Goal: Find specific page/section: Find specific page/section

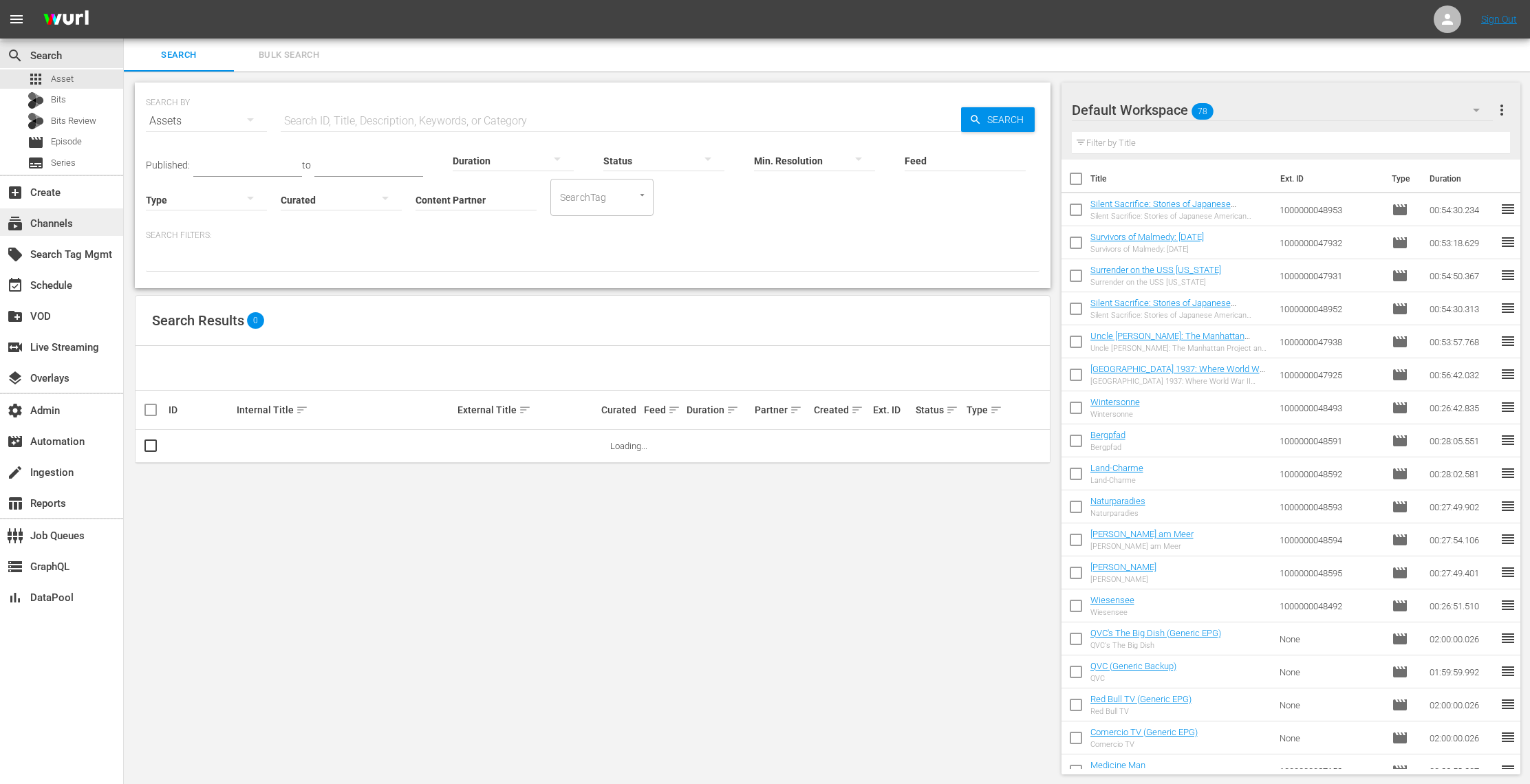
click at [55, 226] on div "subscriptions Channels" at bounding box center [39, 221] width 77 height 13
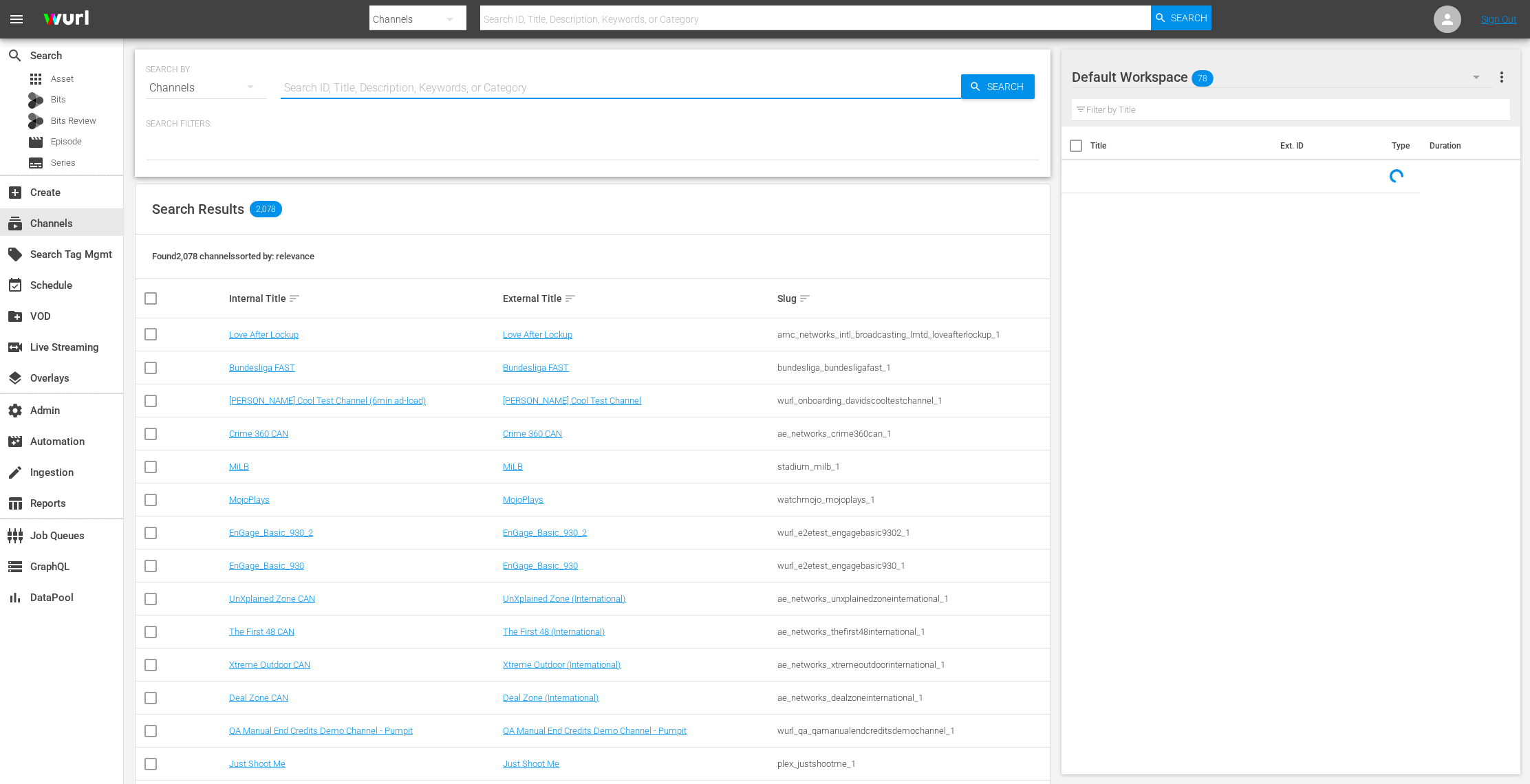
click at [378, 89] on input "text" at bounding box center [621, 87] width 680 height 33
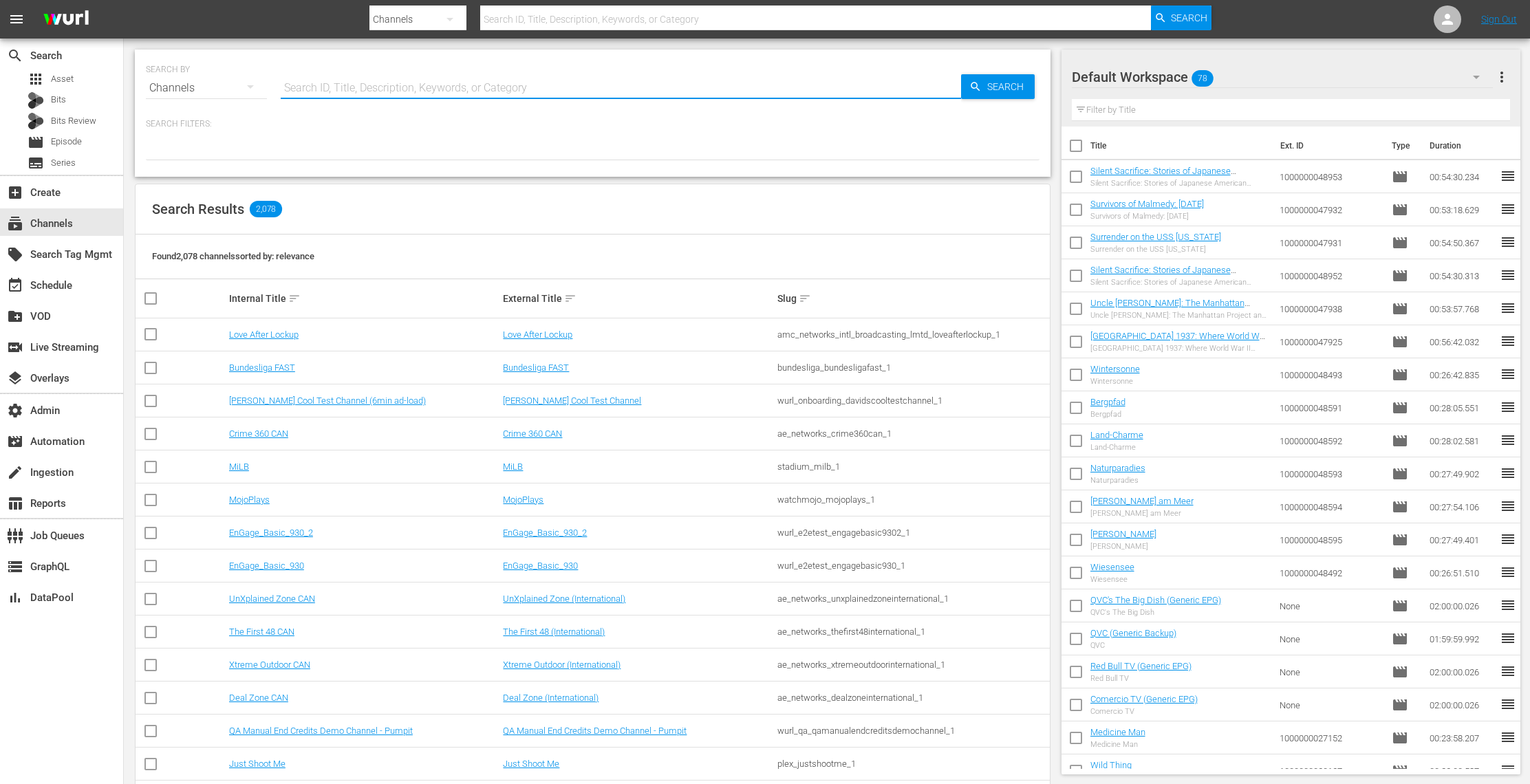
paste input "amc_msgsportszone_1"
type input "amc_msgsportszone_1"
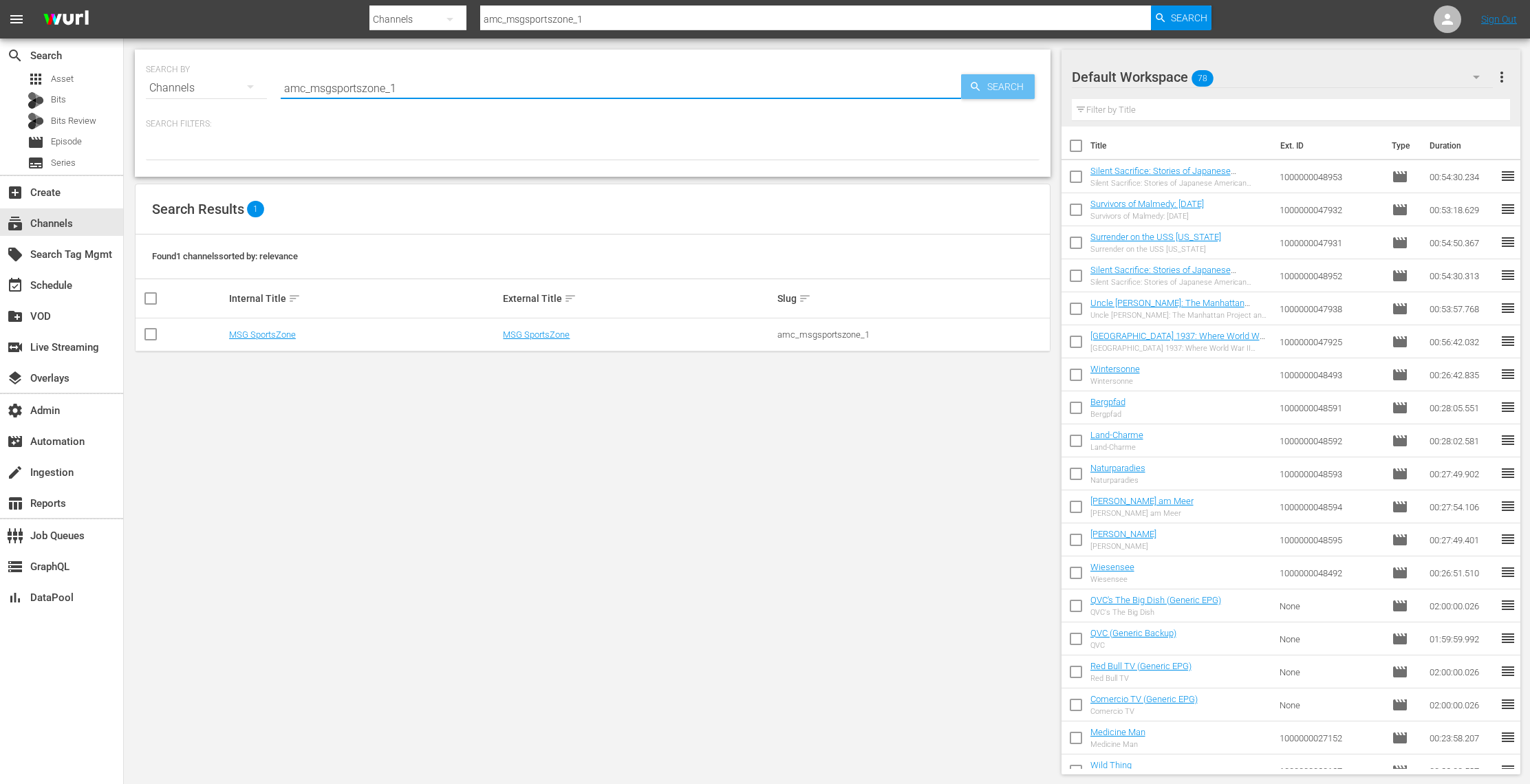
type input "amc_msgsportszone_1"
click at [1013, 89] on span "Search" at bounding box center [1007, 87] width 53 height 25
click at [541, 332] on link "MSG SportsZone" at bounding box center [537, 335] width 67 height 10
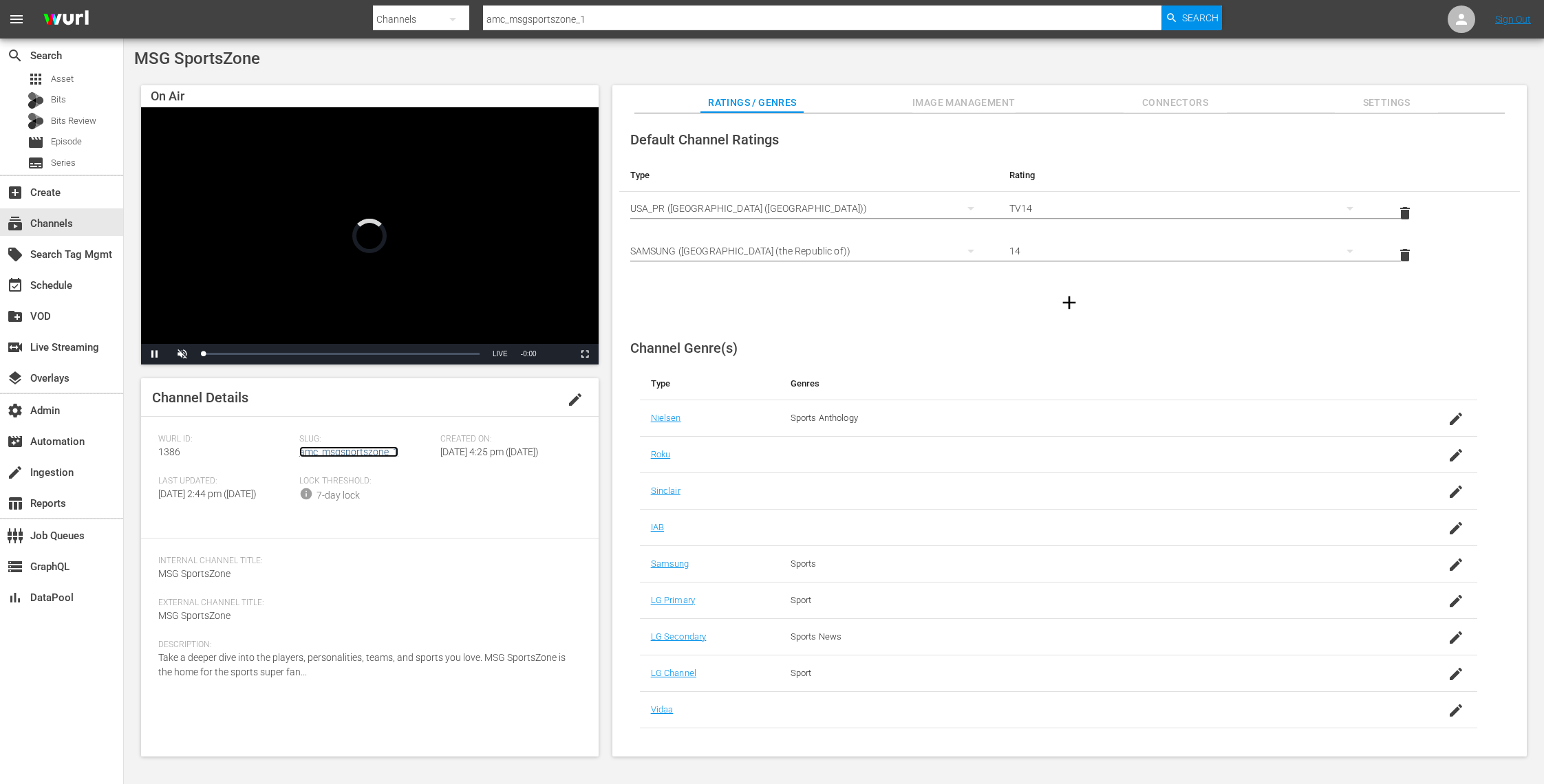
click at [378, 453] on link "amc_msgsportszone_1" at bounding box center [349, 451] width 99 height 11
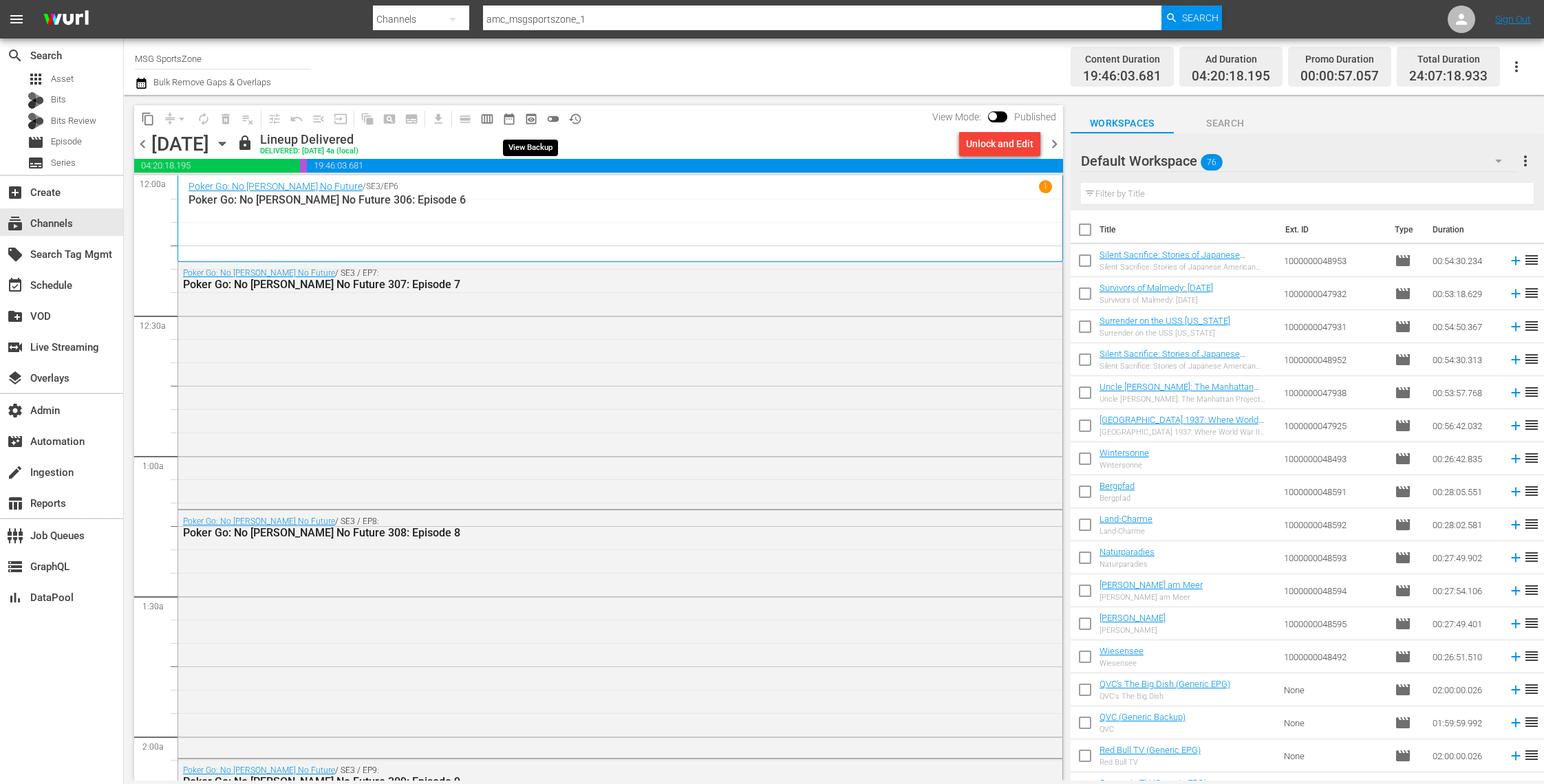
click at [533, 113] on span "preview_outlined" at bounding box center [531, 119] width 13 height 13
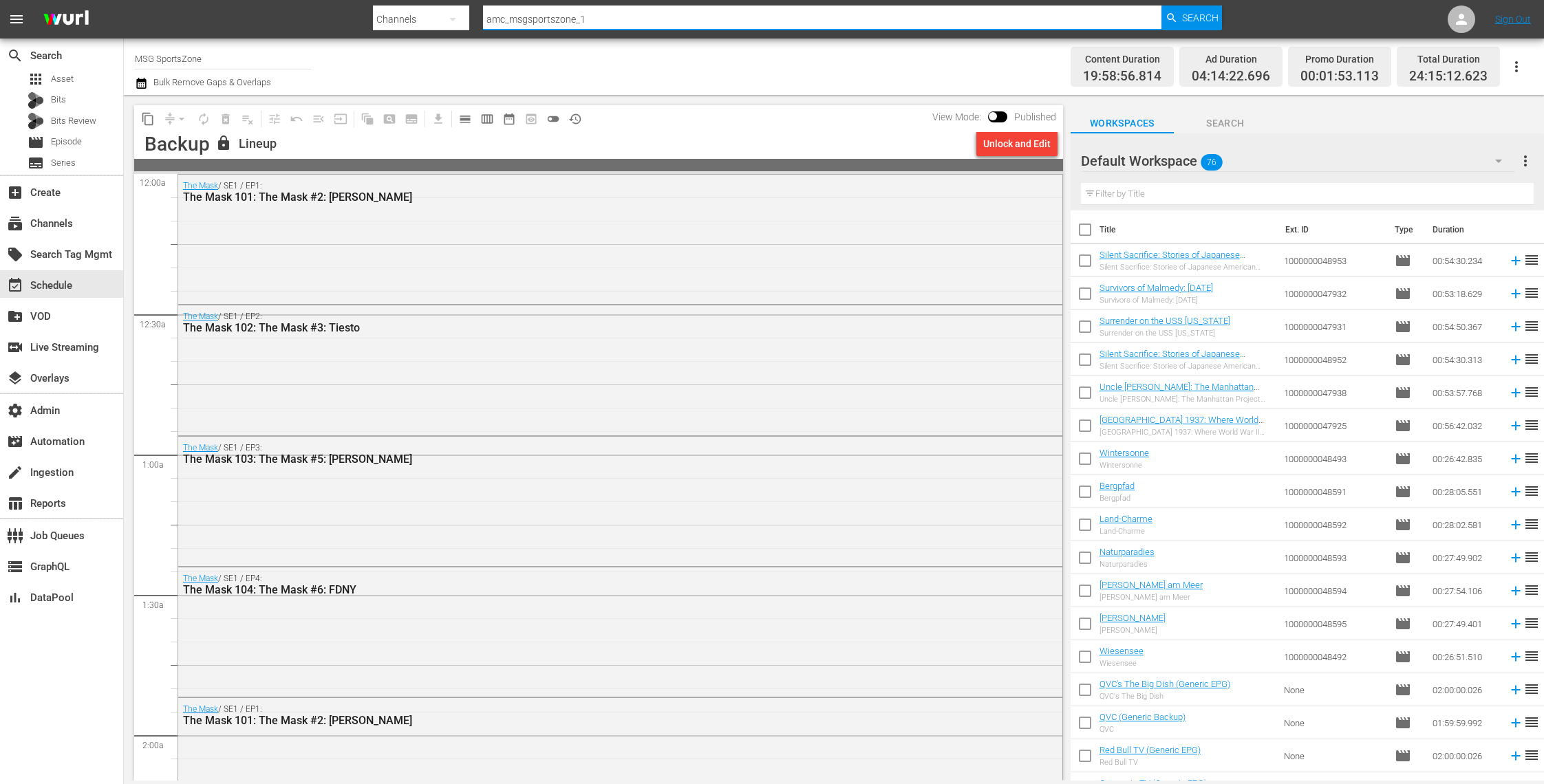
drag, startPoint x: 621, startPoint y: 18, endPoint x: 426, endPoint y: 6, distance: 195.4
click at [426, 6] on div "Search By Channels Search ID, Title, Description, Keywords, or Category amc_msg…" at bounding box center [798, 18] width 849 height 33
type input "overtime"
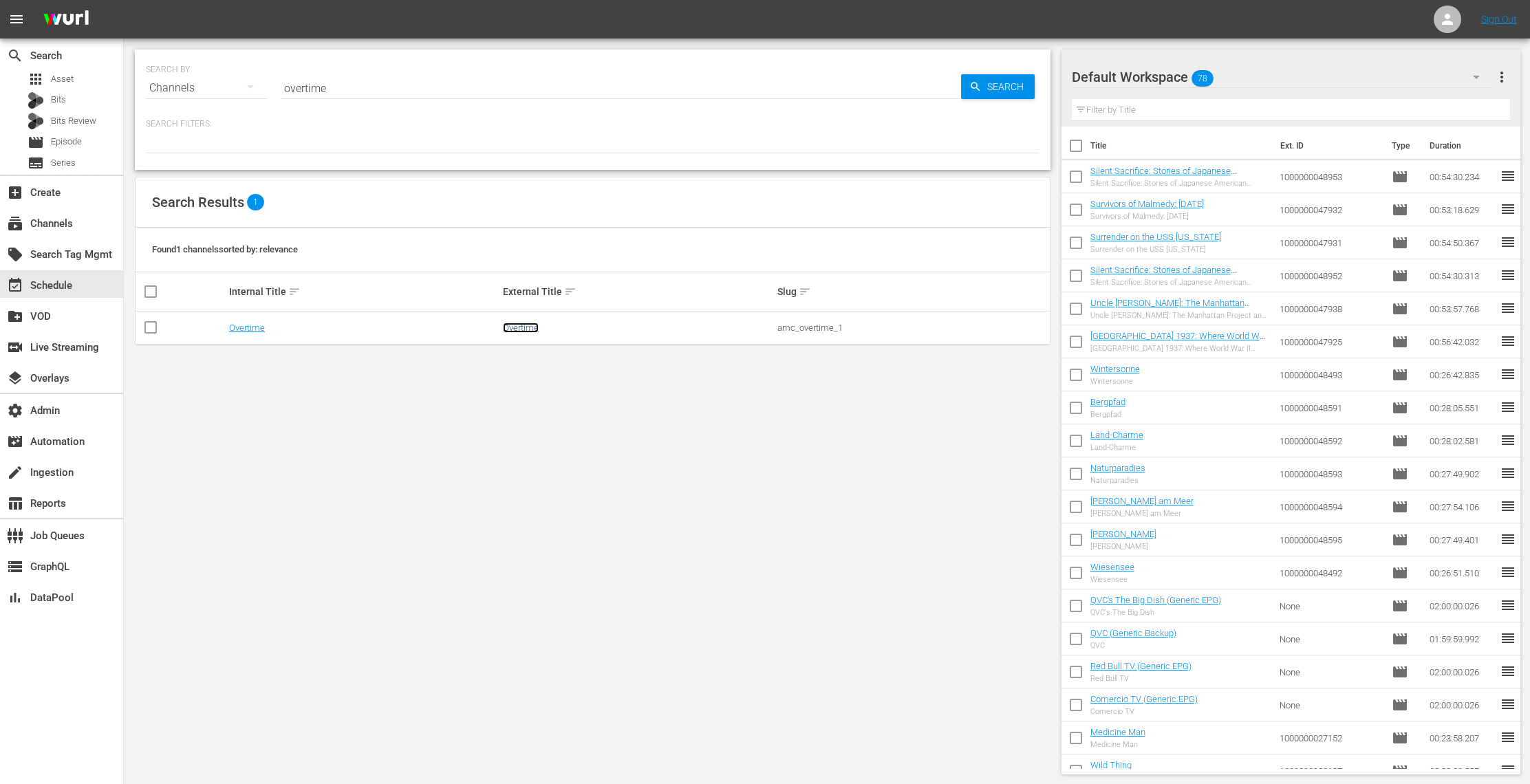
click at [515, 332] on link "Overtime" at bounding box center [521, 328] width 36 height 10
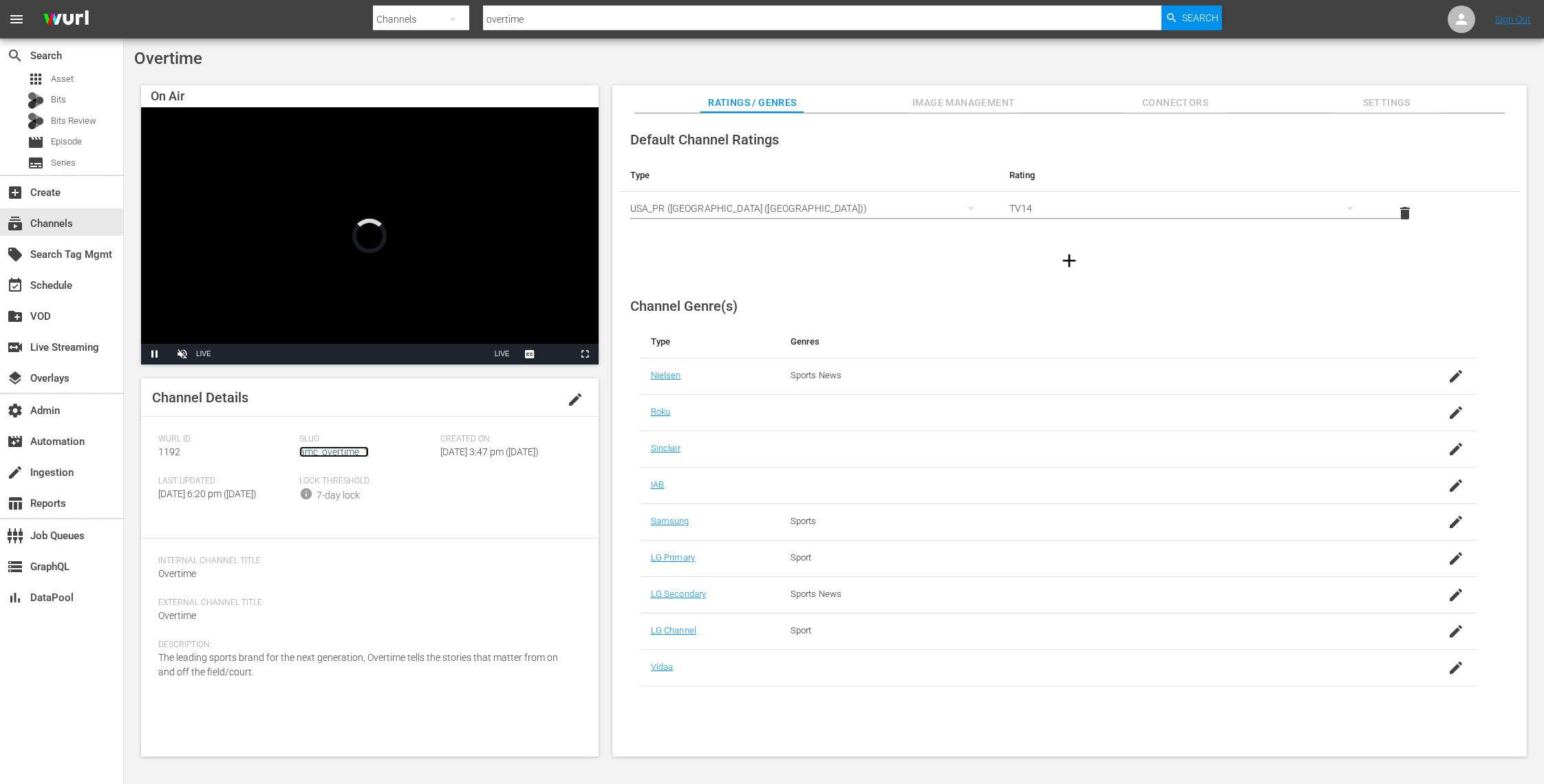
click at [331, 454] on link "amc_overtime_1" at bounding box center [334, 451] width 70 height 11
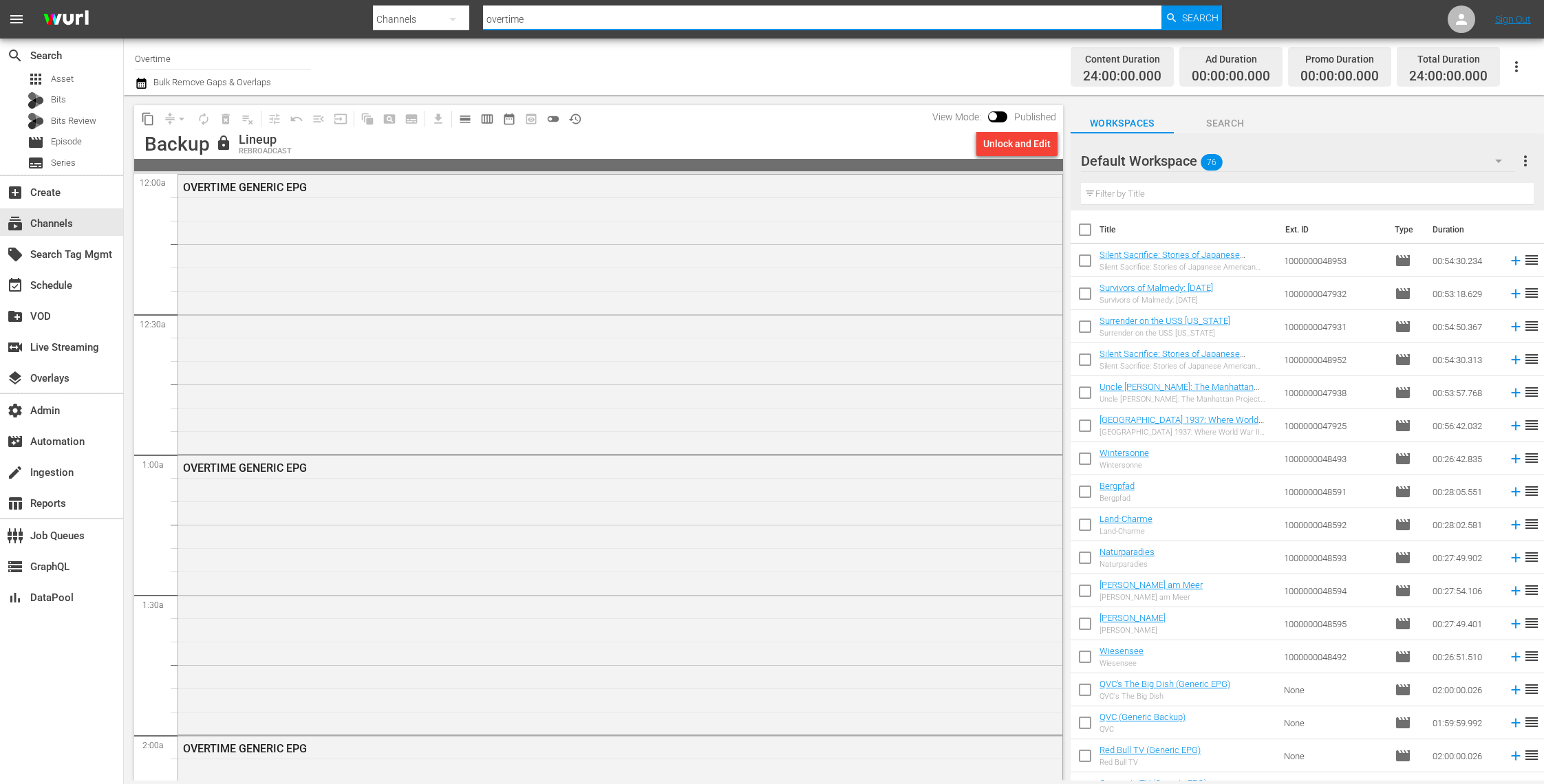
paste input "RCN Noticias"
drag, startPoint x: 580, startPoint y: 19, endPoint x: 432, endPoint y: 13, distance: 148.1
click at [432, 13] on div "Search By Channels Search ID, Title, Description, Keywords, or Category overtim…" at bounding box center [798, 18] width 849 height 33
type input "RCN Noticias"
click at [1200, 22] on span "Search" at bounding box center [1199, 18] width 36 height 25
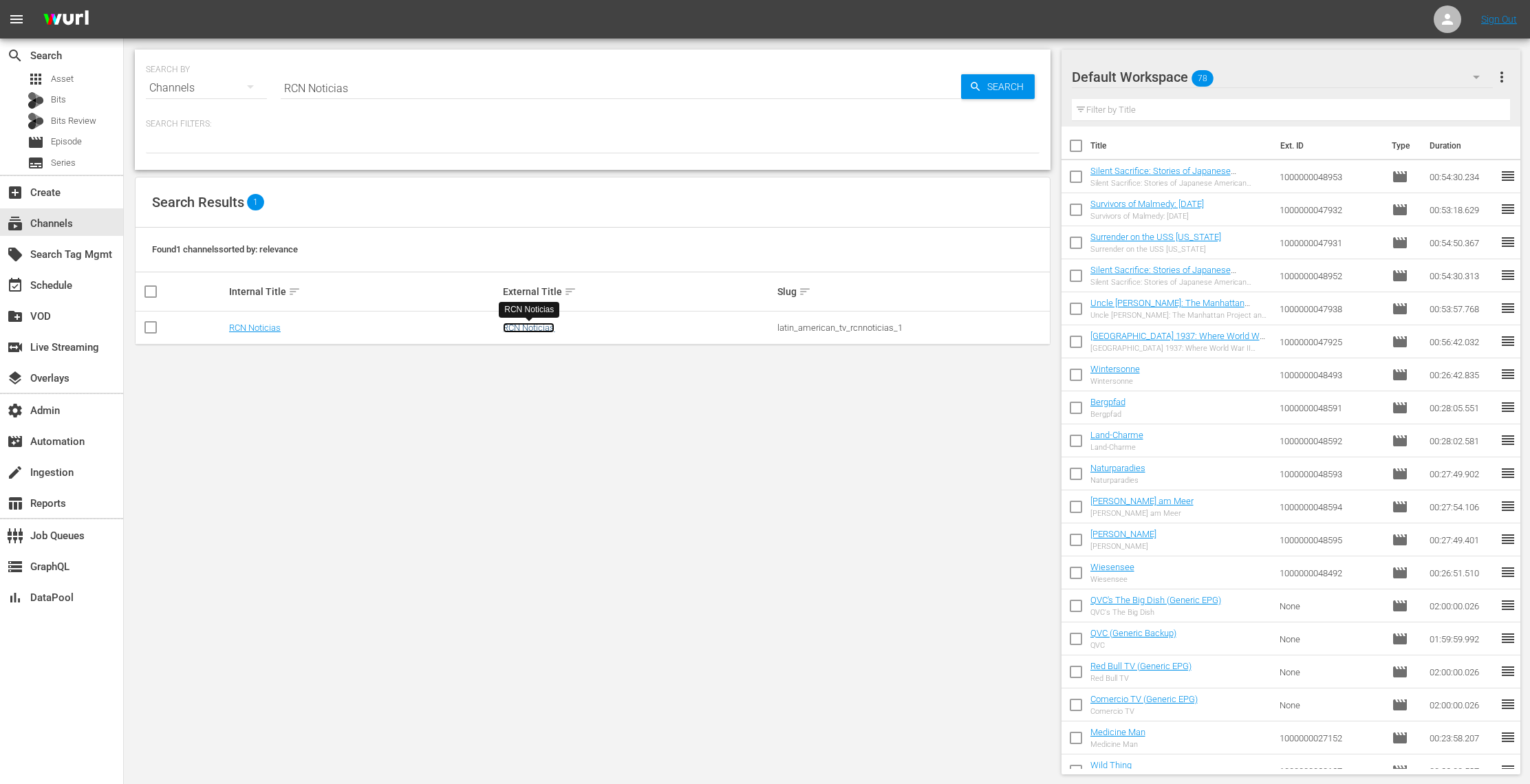
click at [542, 329] on link "RCN Noticias" at bounding box center [529, 328] width 52 height 10
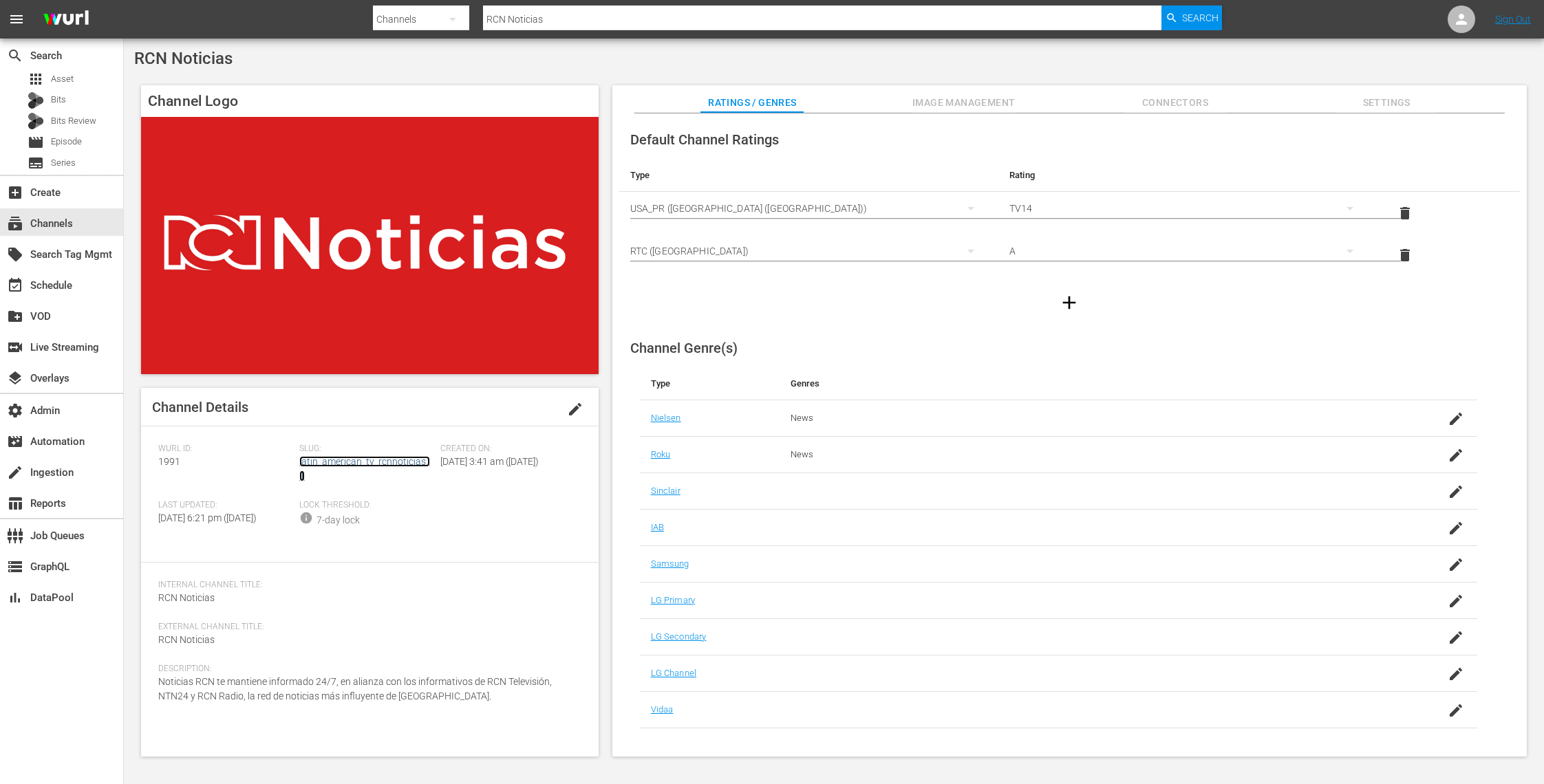
click at [398, 462] on link "latin_american_tv_rcnnoticias_1" at bounding box center [365, 469] width 131 height 25
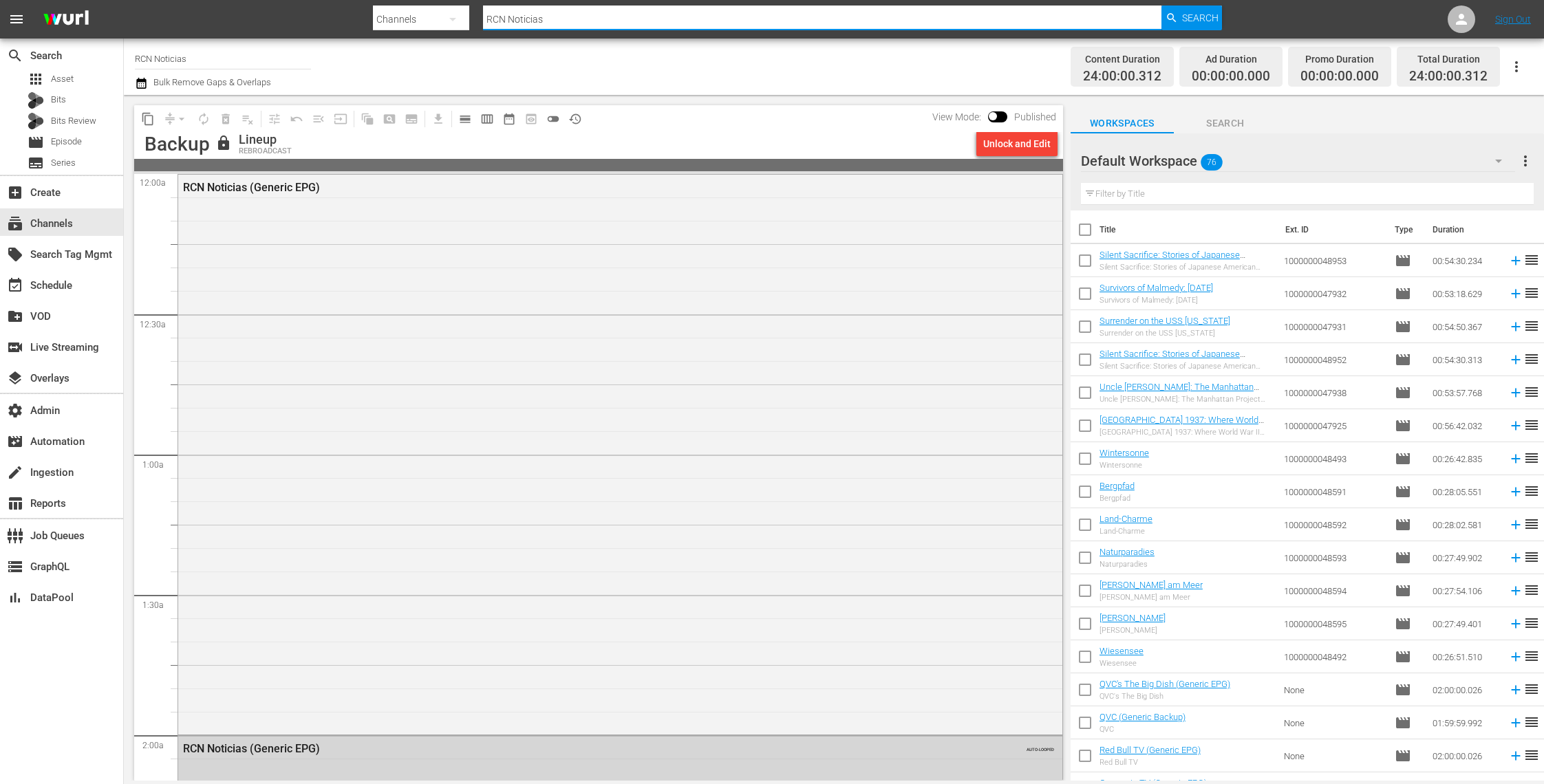
drag, startPoint x: 590, startPoint y: 18, endPoint x: 429, endPoint y: 11, distance: 161.2
click at [429, 11] on div "Search By Channels Search ID, Title, Description, Keywords, or Category RCN Not…" at bounding box center [798, 18] width 849 height 33
paste input "rcntv_rcnmas_1"
type input "rcntv_rcnmas_1"
click at [1187, 19] on span "Search" at bounding box center [1199, 18] width 36 height 25
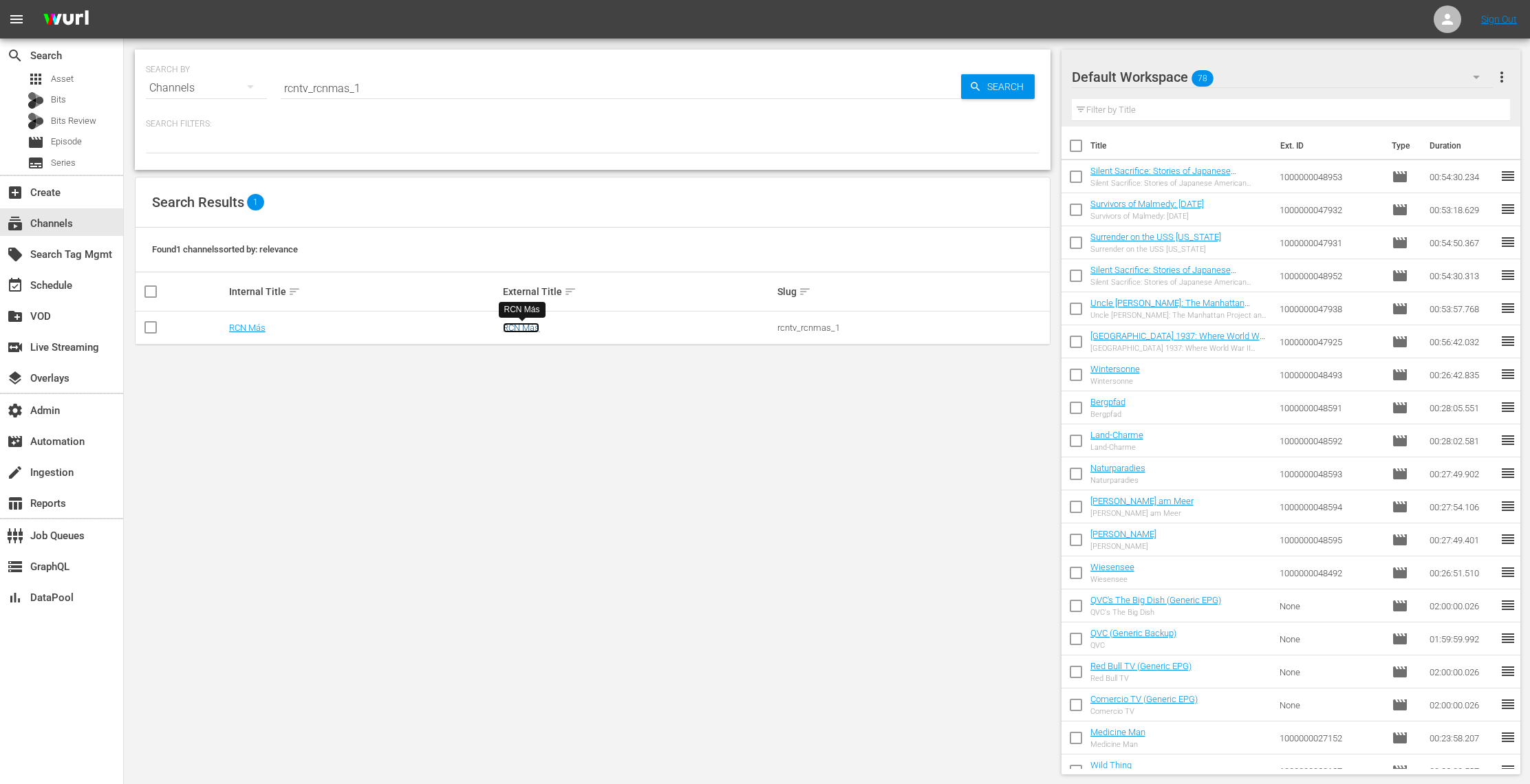
click at [525, 329] on link "RCN Más" at bounding box center [521, 328] width 36 height 10
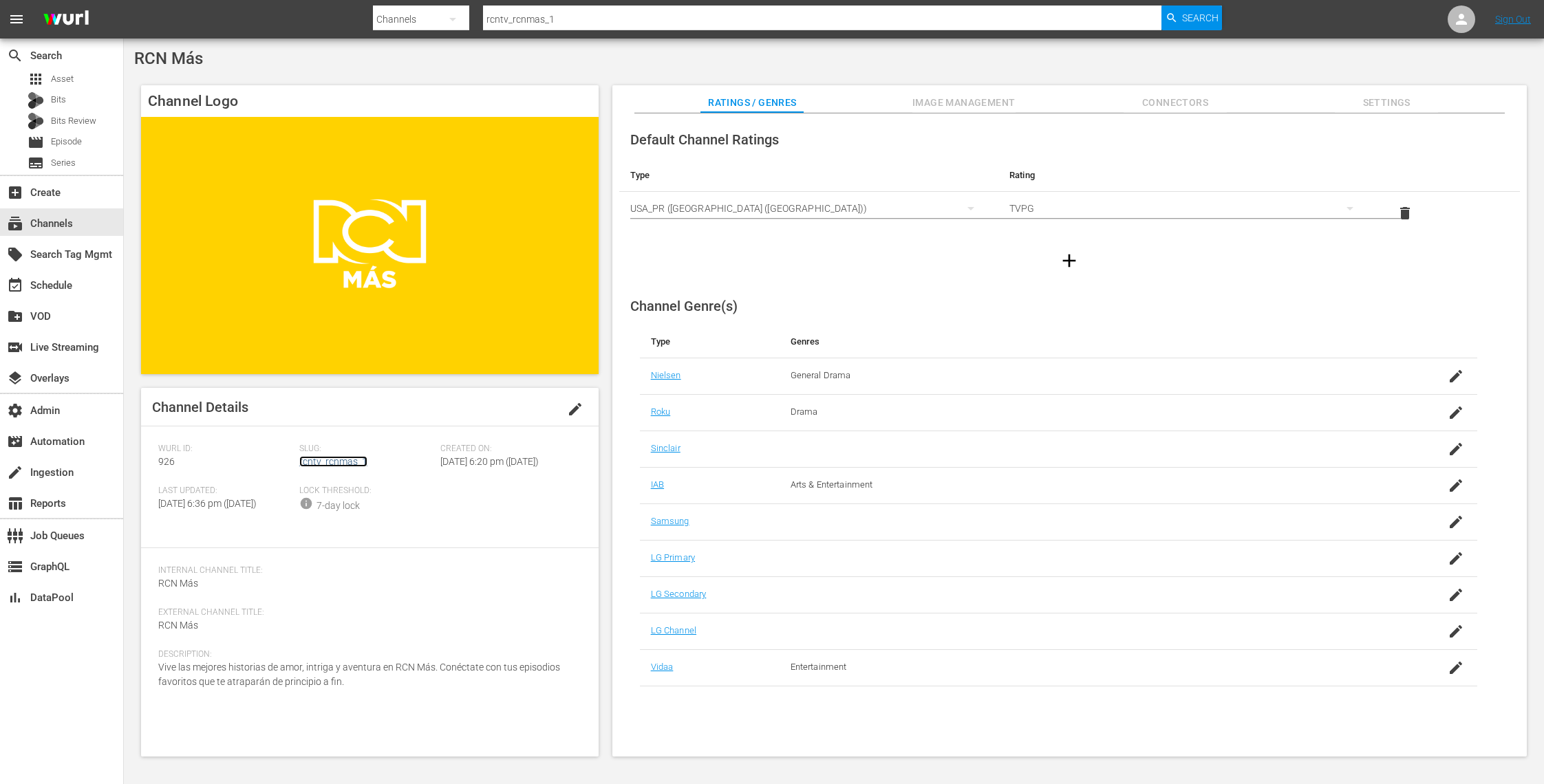
click at [348, 460] on link "rcntv_rcnmas_1" at bounding box center [333, 461] width 68 height 11
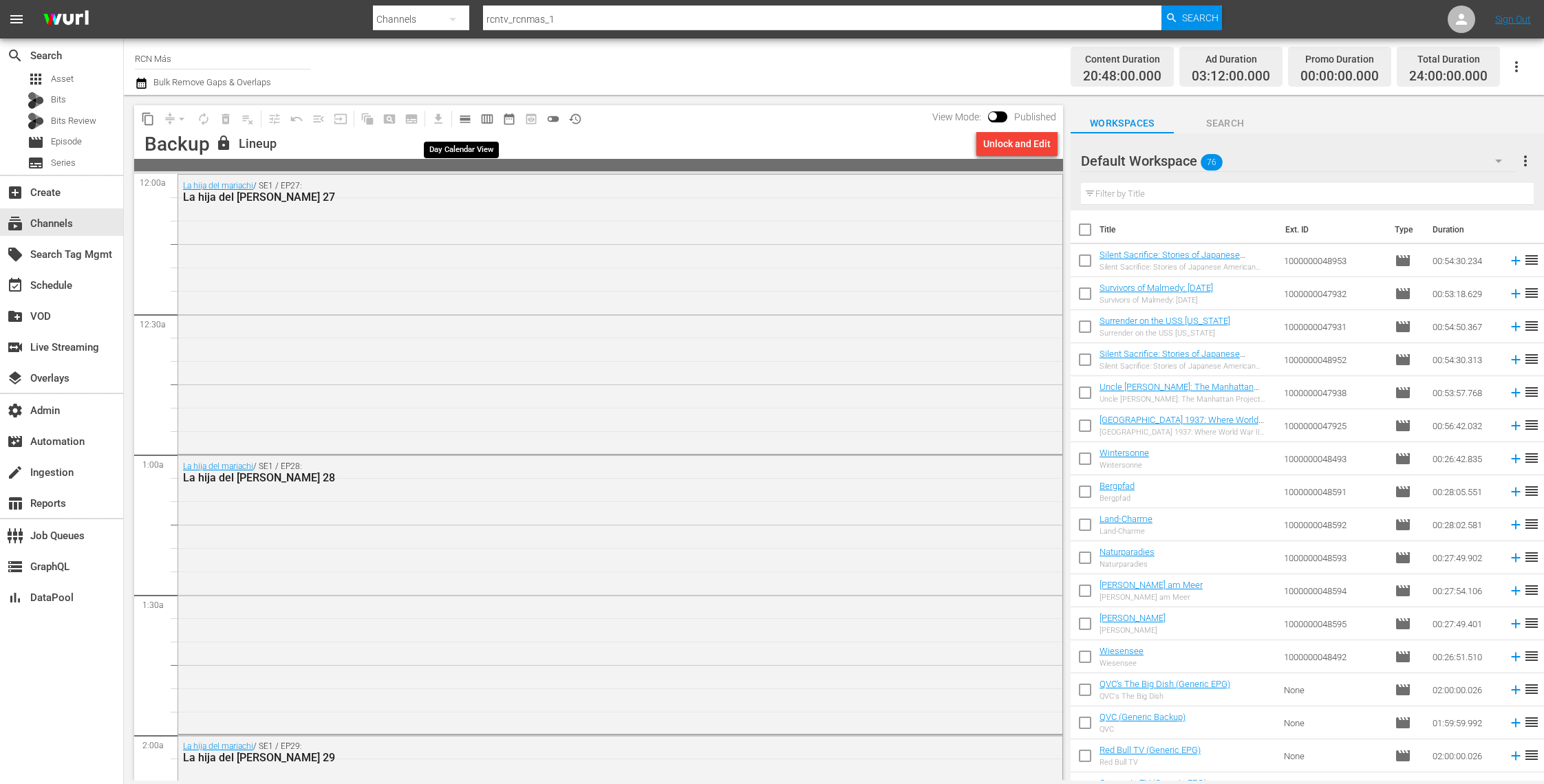
click at [465, 117] on span "calendar_view_day_outlined" at bounding box center [465, 119] width 13 height 13
